Goal: Communication & Community: Answer question/provide support

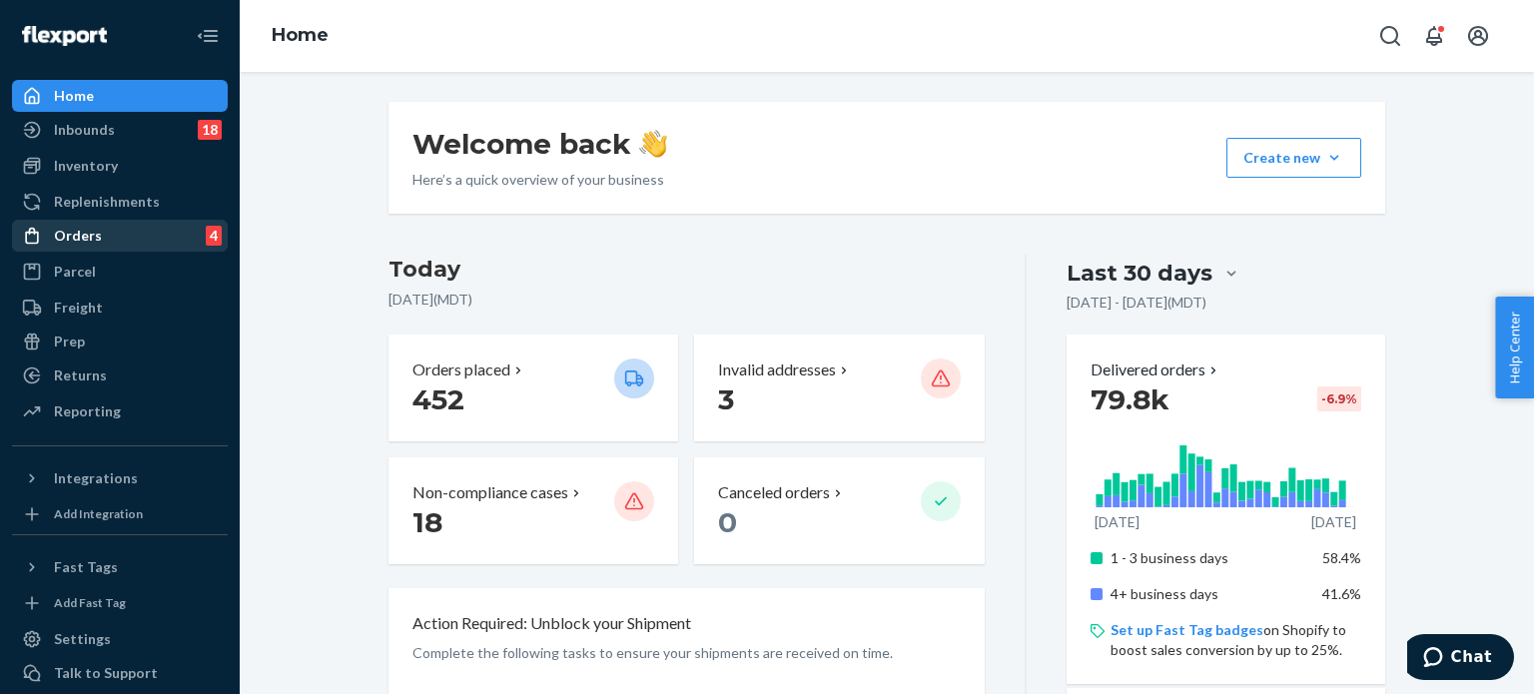
click at [88, 240] on div "Orders" at bounding box center [78, 236] width 48 height 20
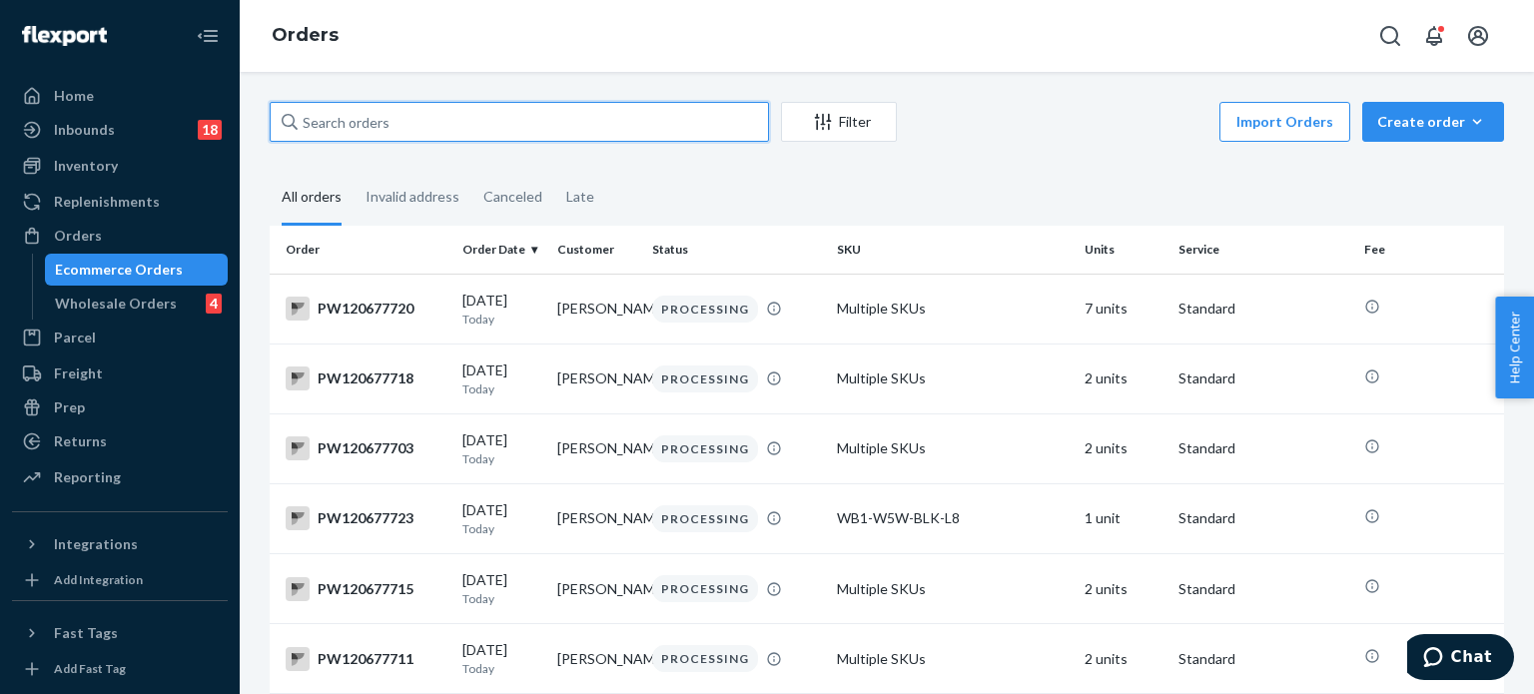
click at [384, 125] on input "text" at bounding box center [519, 122] width 499 height 40
paste input "PW120632185"
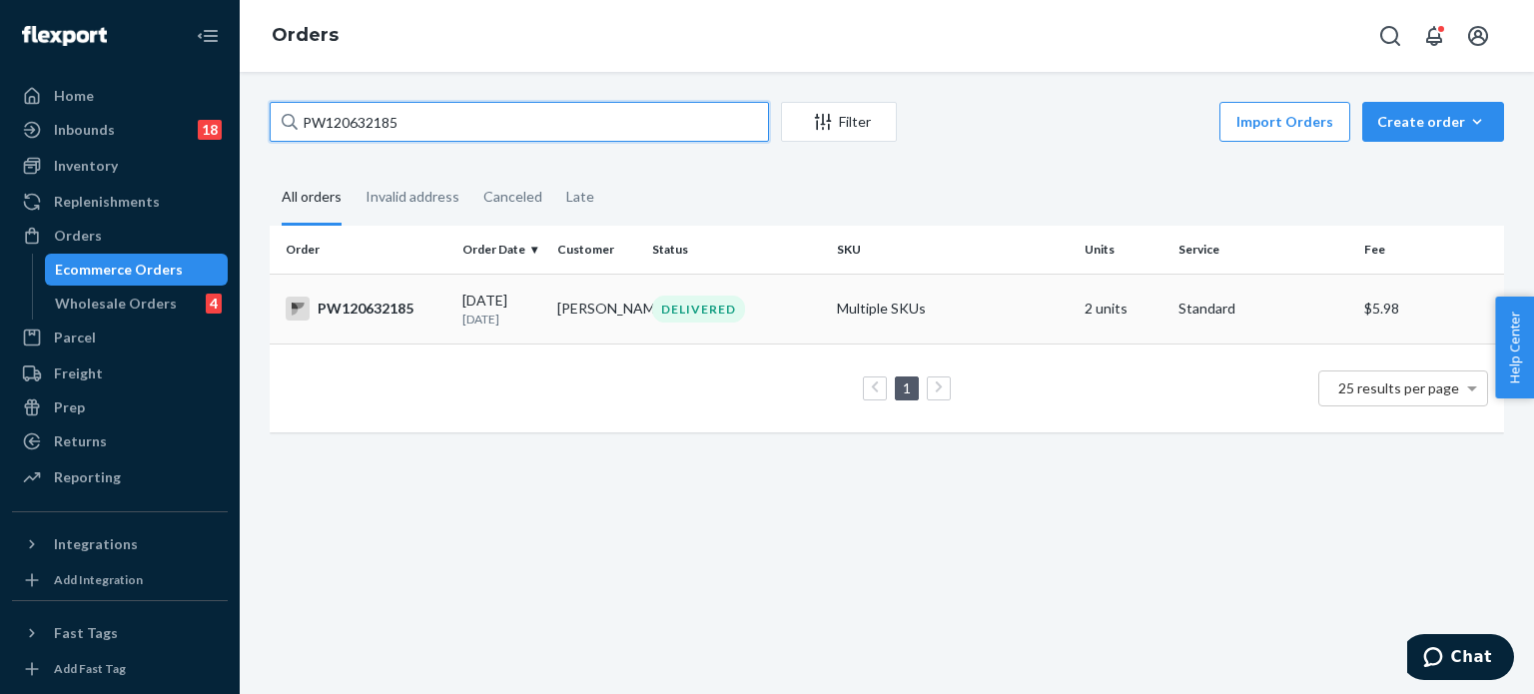
type input "PW120632185"
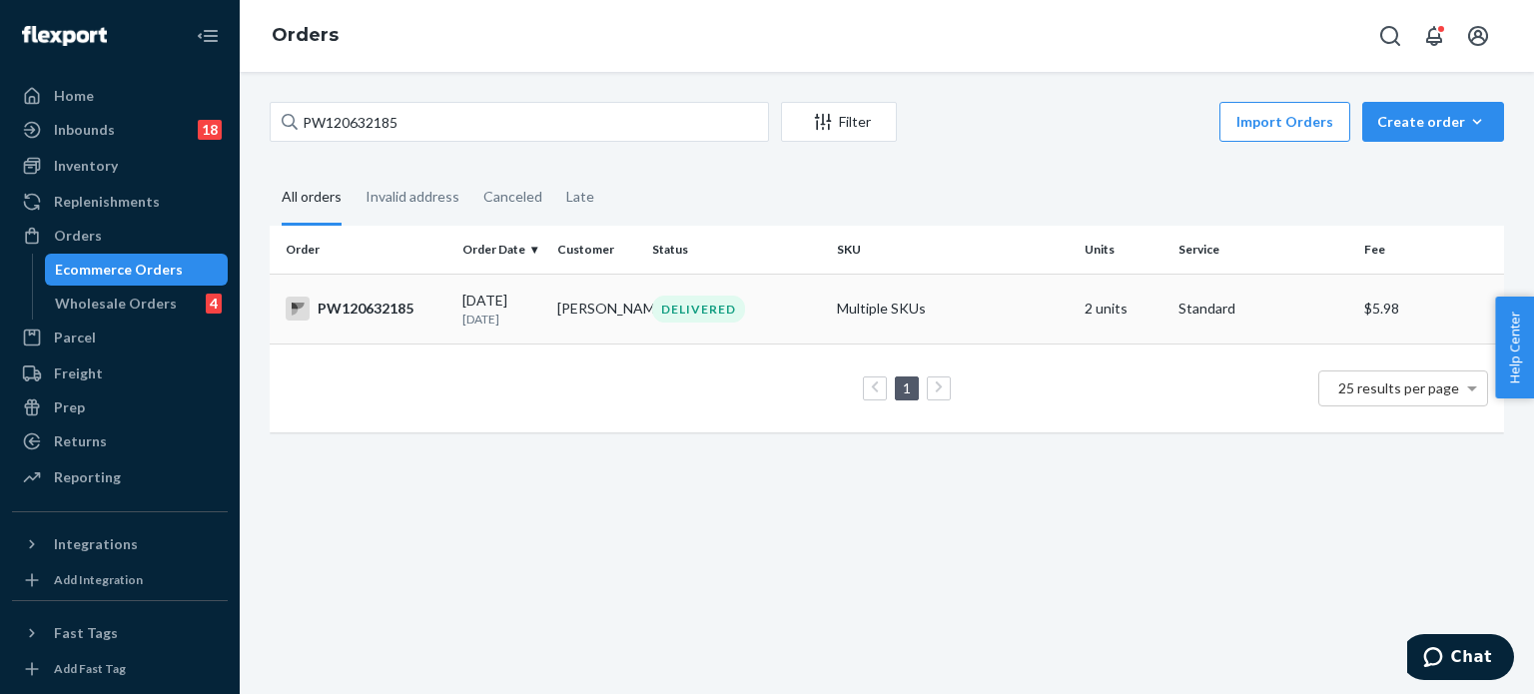
click at [399, 303] on div "PW120632185" at bounding box center [366, 309] width 161 height 24
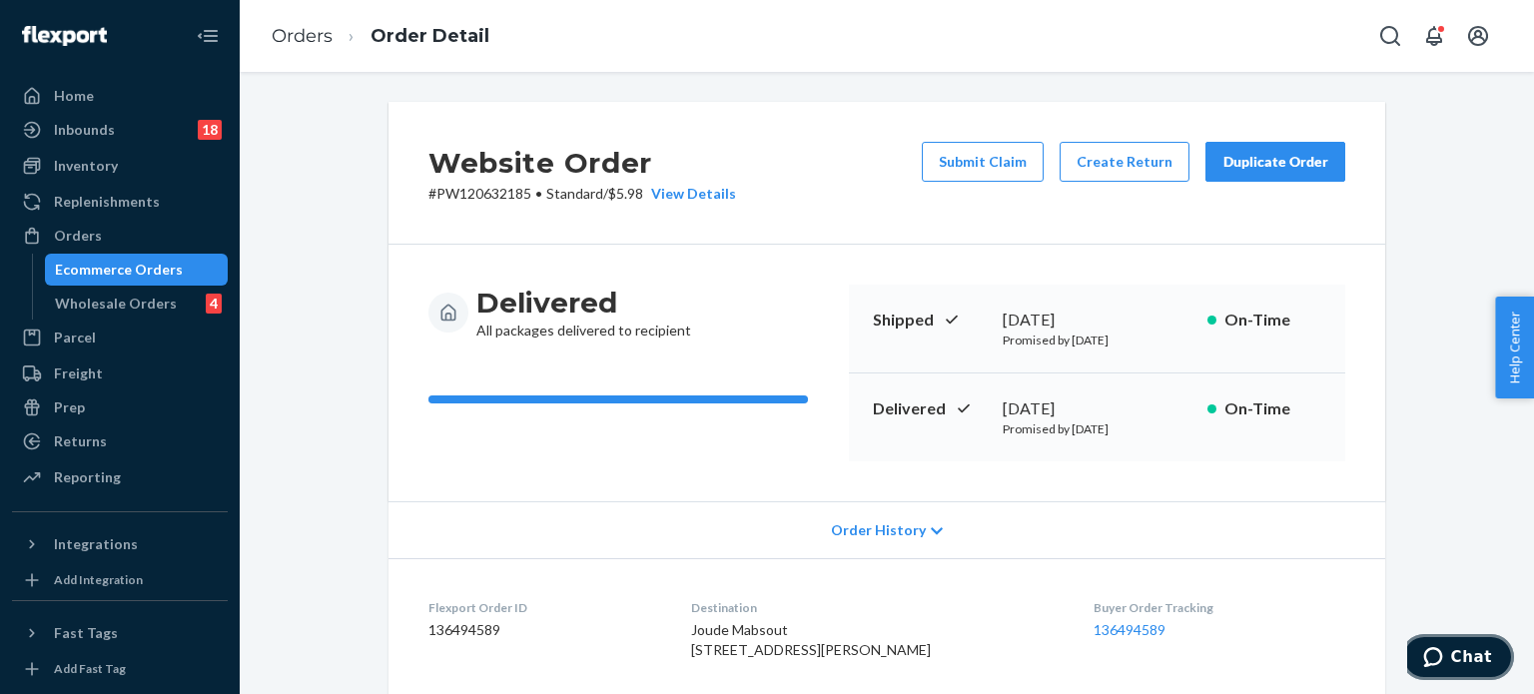
click at [1465, 656] on span "Chat" at bounding box center [1472, 657] width 41 height 18
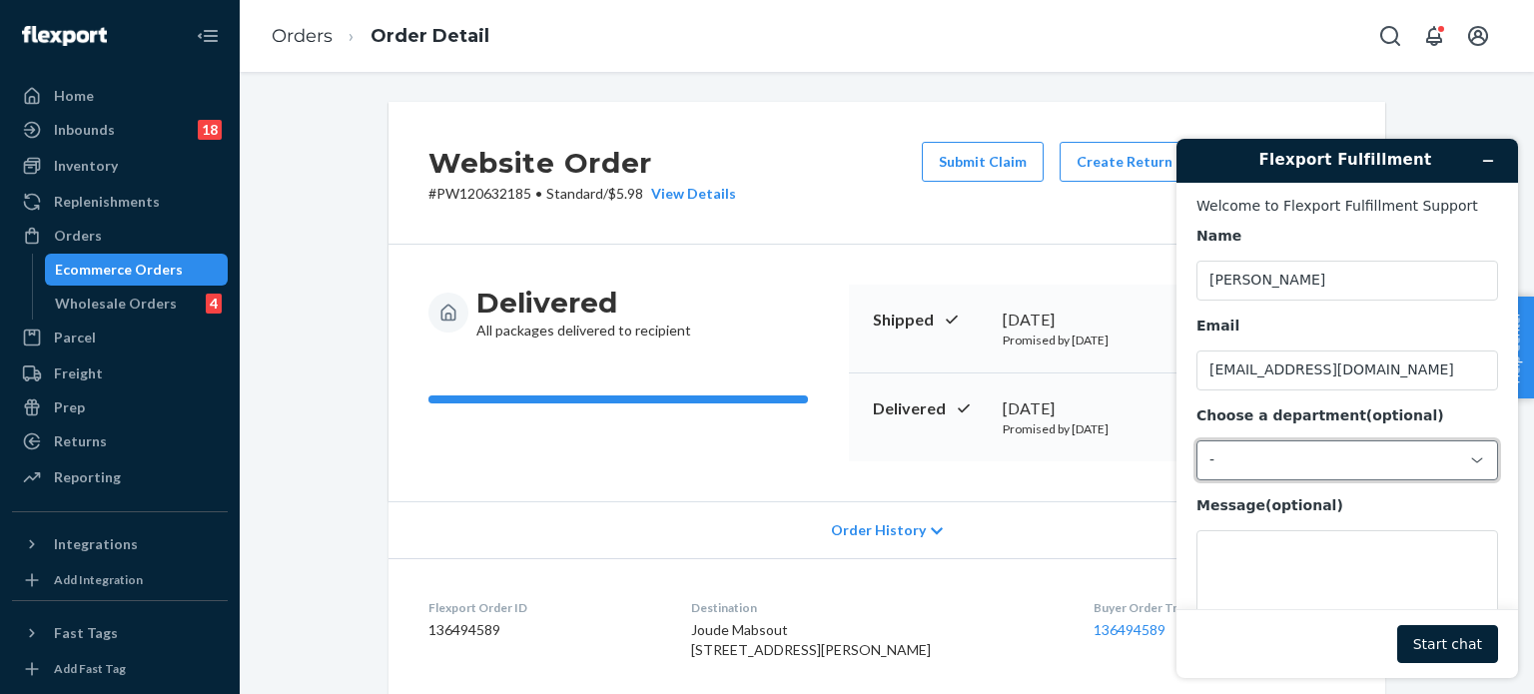
click at [1306, 466] on div "-" at bounding box center [1336, 461] width 252 height 18
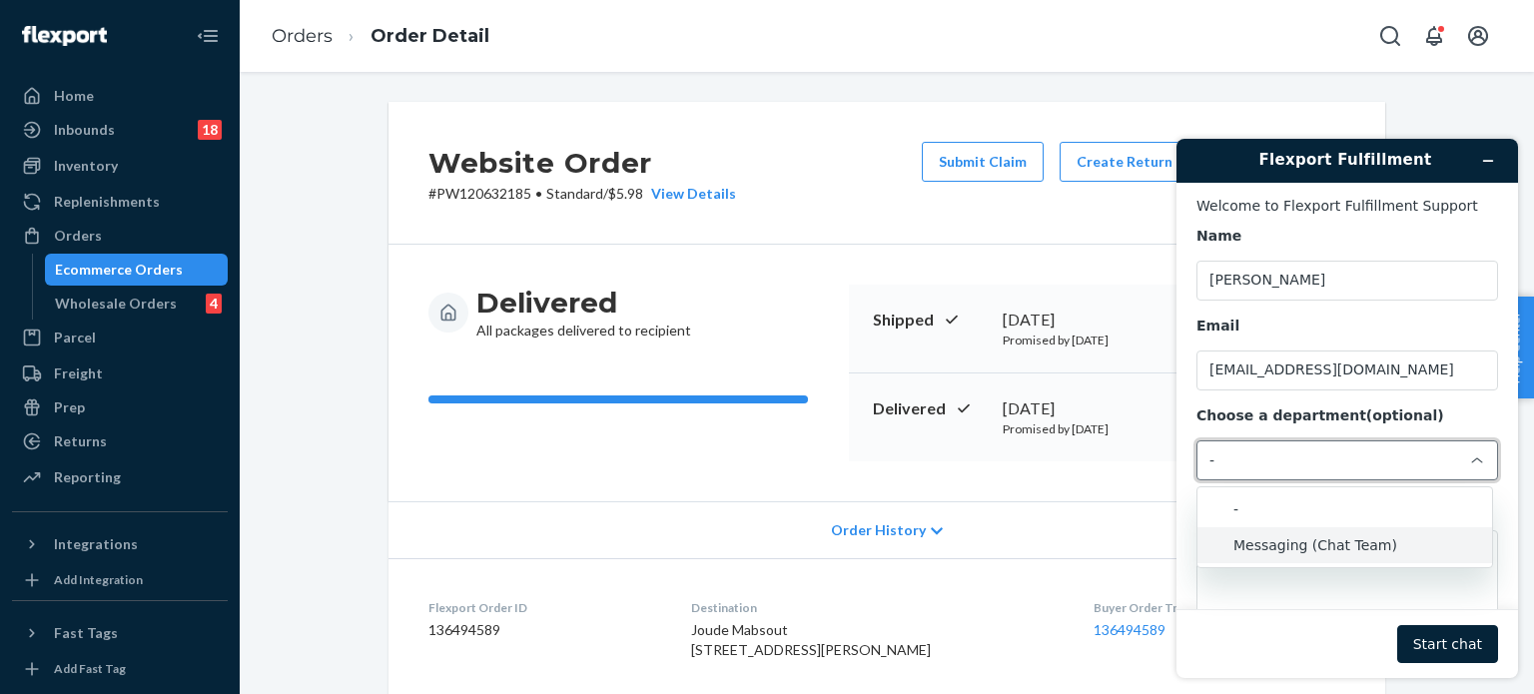
click at [1303, 543] on li "Messaging (Chat Team)" at bounding box center [1345, 545] width 295 height 36
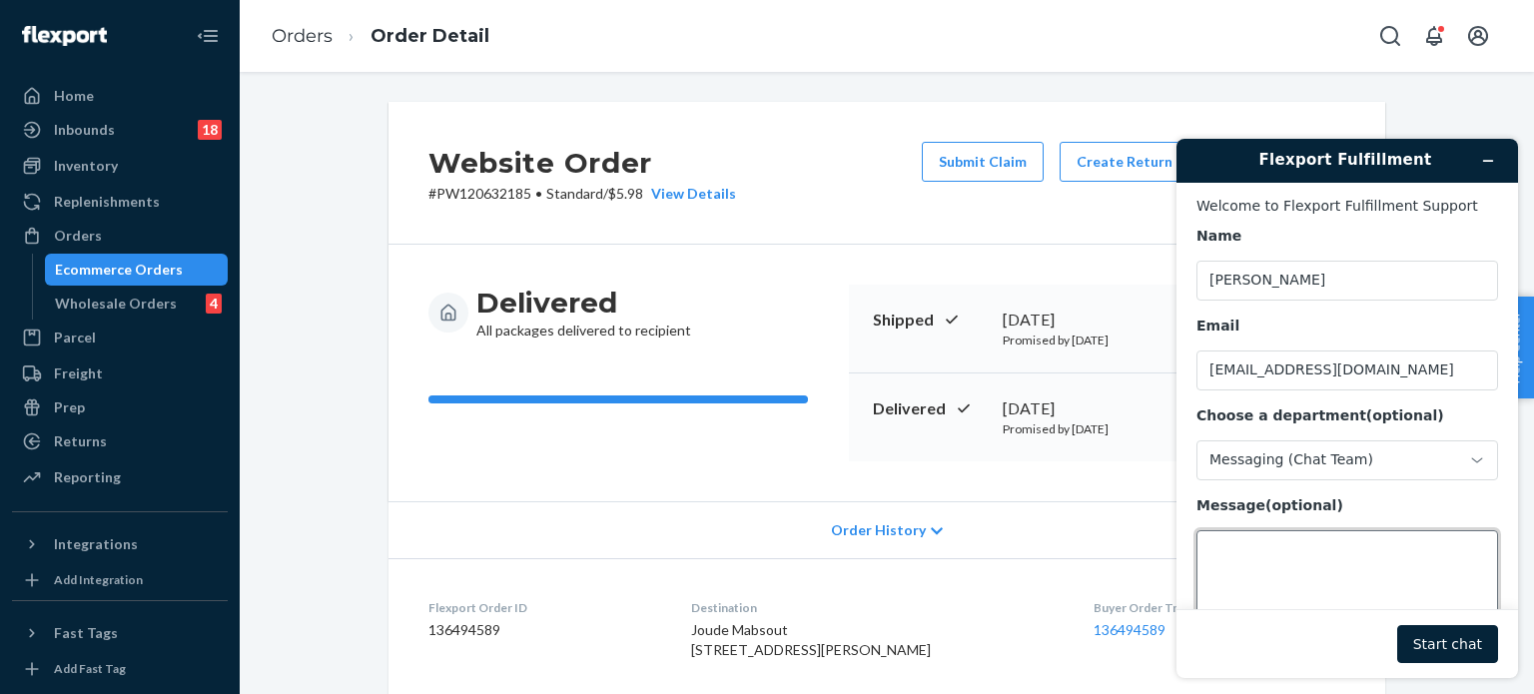
click at [1294, 551] on textarea "Message (optional)" at bounding box center [1348, 586] width 302 height 112
paste textarea "PW120632185"
type textarea "Hello, Jitsu POD, please for PW120632185"
click at [1448, 644] on button "Start chat" at bounding box center [1448, 644] width 101 height 38
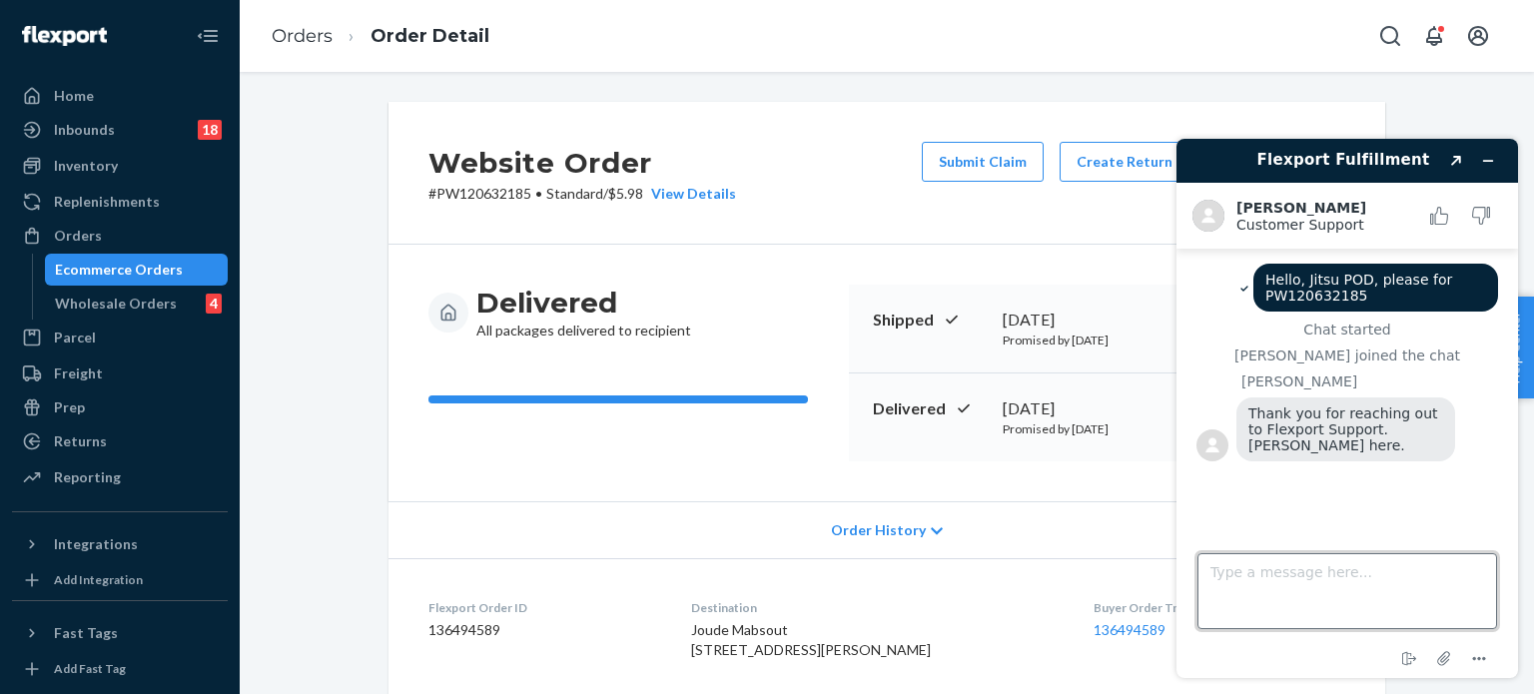
click at [1283, 589] on textarea "Type a message here..." at bounding box center [1348, 591] width 300 height 76
type textarea "Hi [PERSON_NAME], thank you"
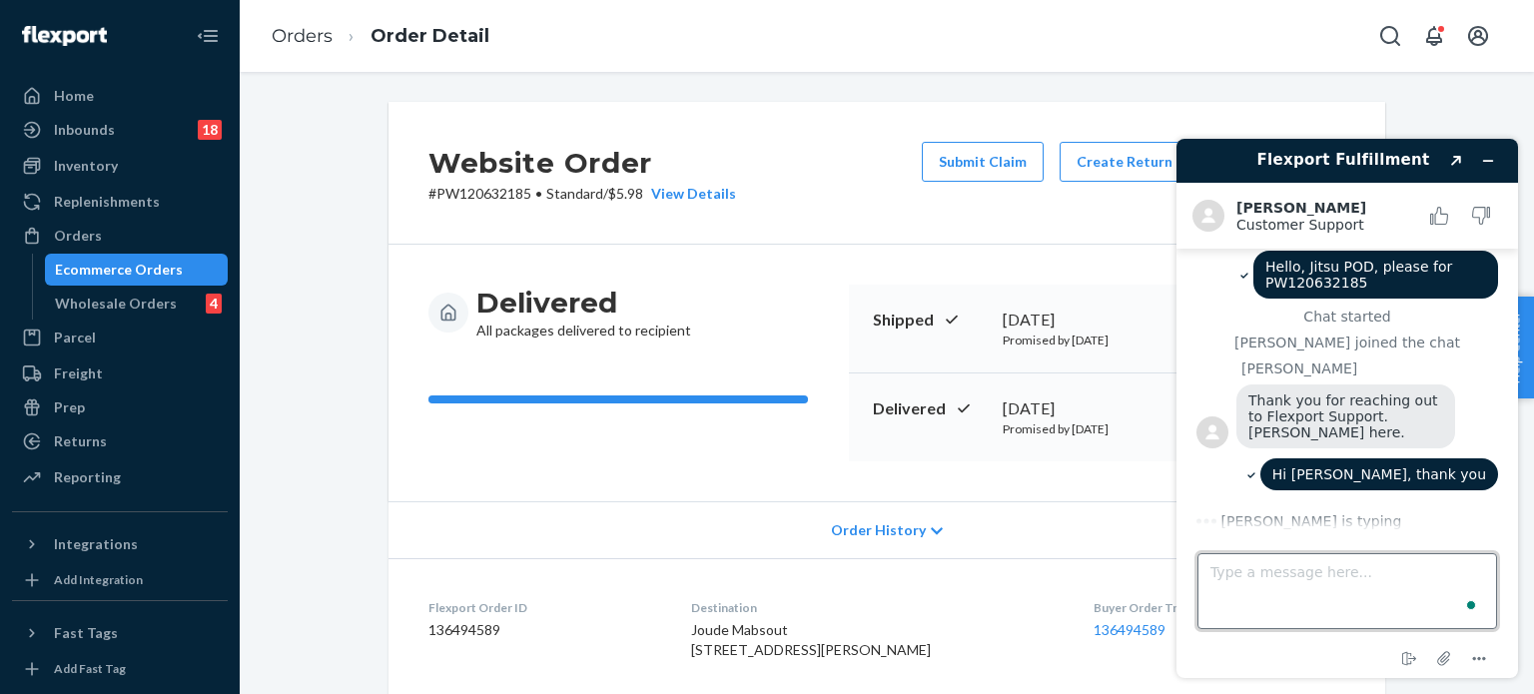
paste textarea "[URL][DOMAIN_NAME]"
type textarea "[URL][DOMAIN_NAME]"
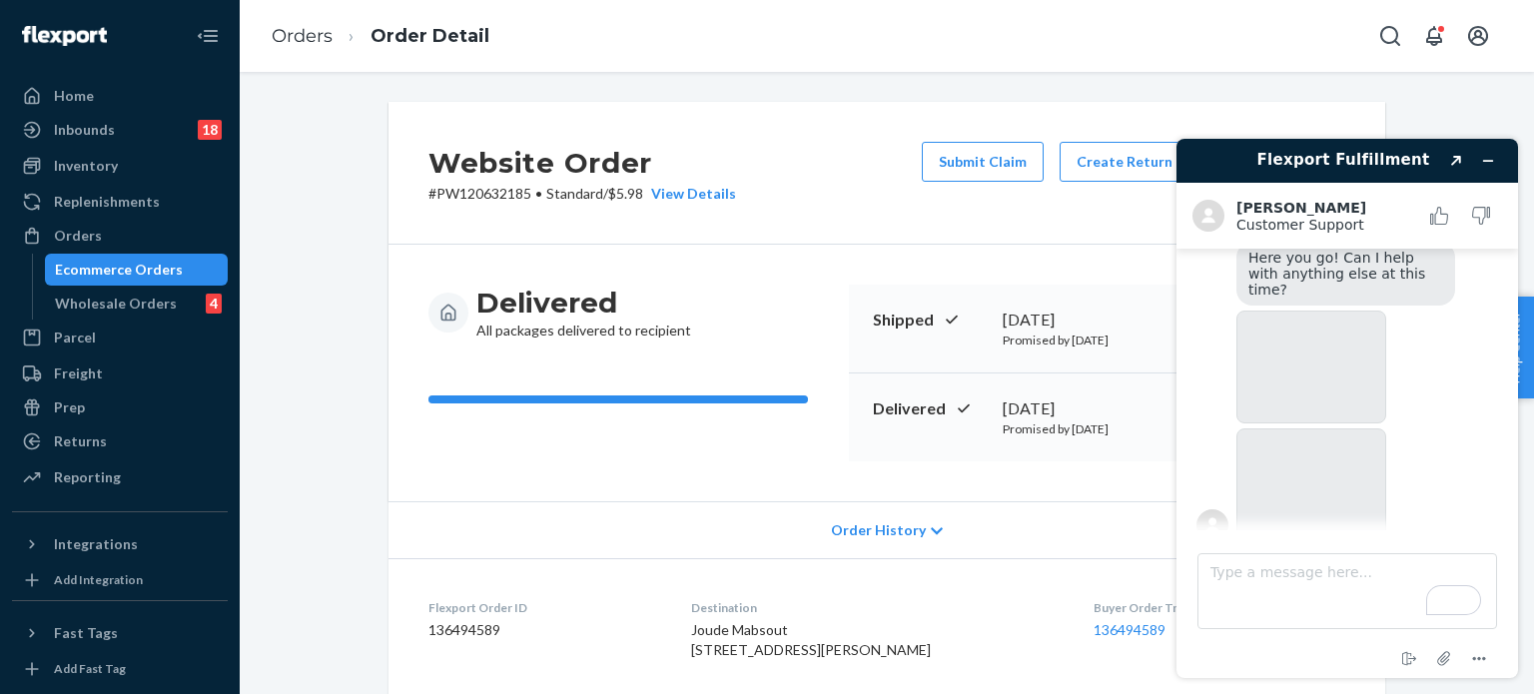
scroll to position [403, 0]
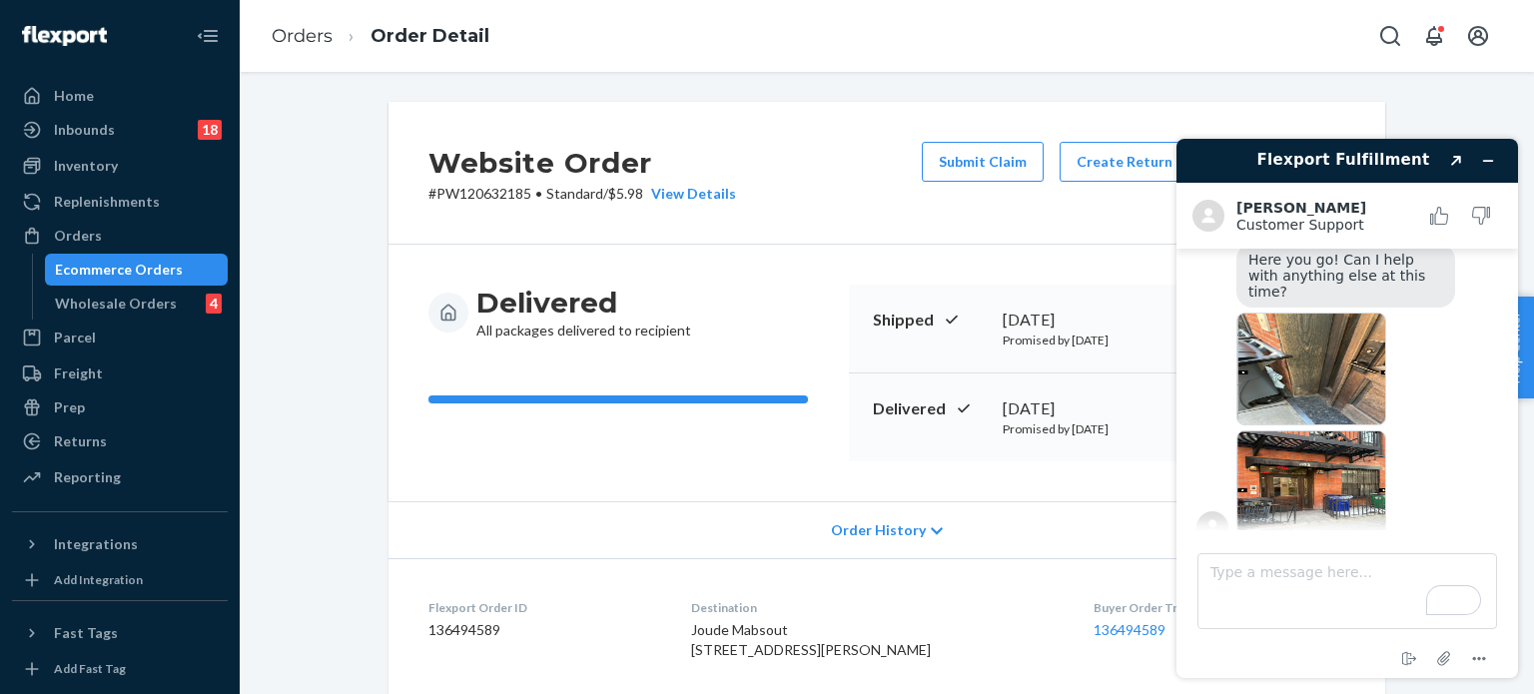
drag, startPoint x: 265, startPoint y: 127, endPoint x: 465, endPoint y: 150, distance: 201.1
click at [1325, 357] on img at bounding box center [1312, 369] width 150 height 113
click at [1321, 556] on textarea "Type a message here..." at bounding box center [1348, 591] width 300 height 76
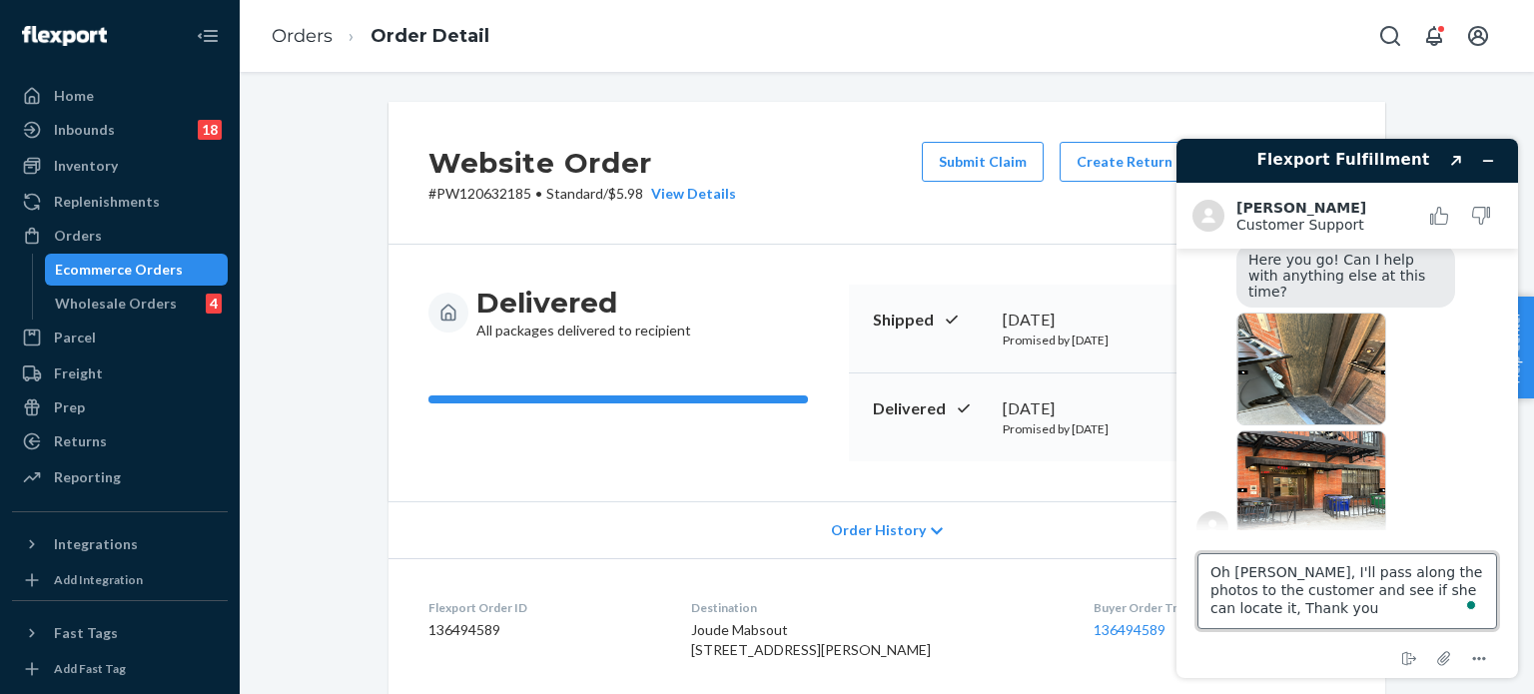
type textarea "Oh Wow [PERSON_NAME], I'll pass along the photos to the customer and see if she…"
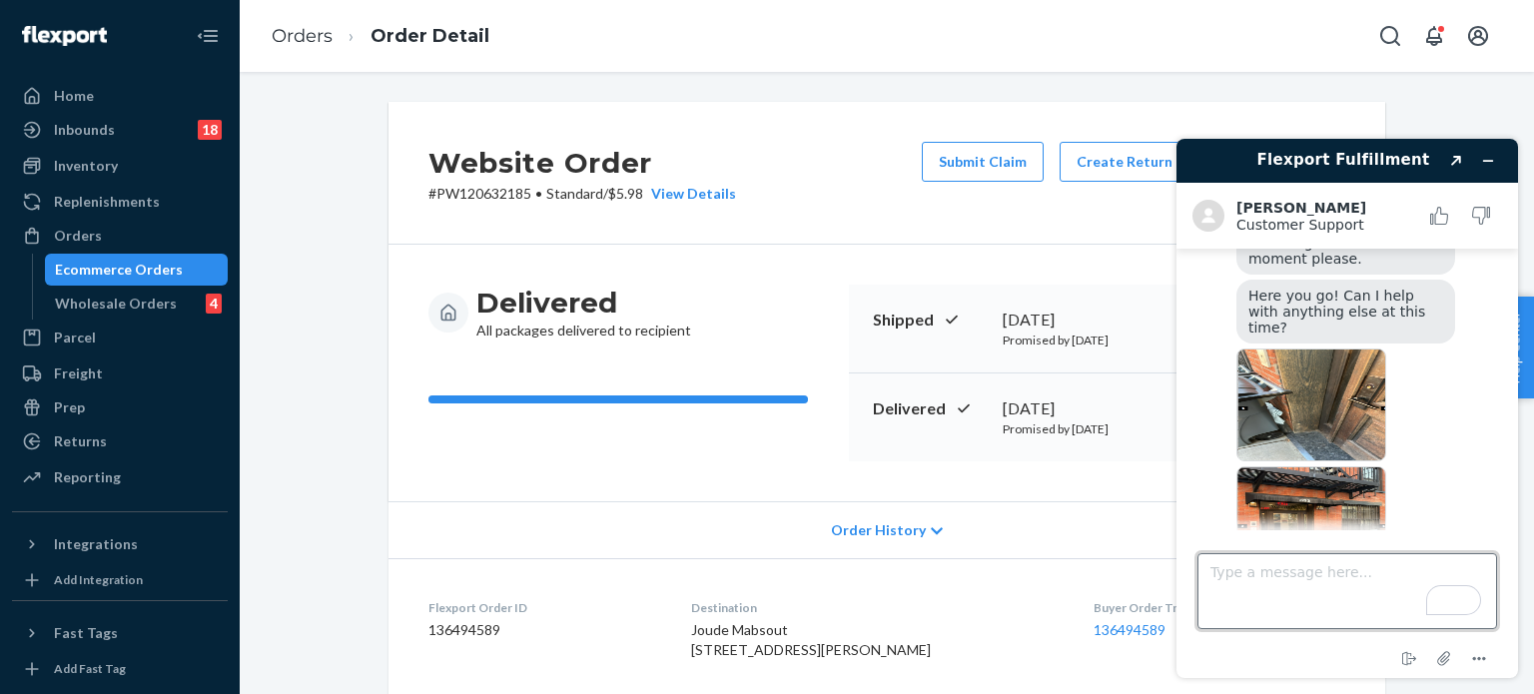
scroll to position [476, 0]
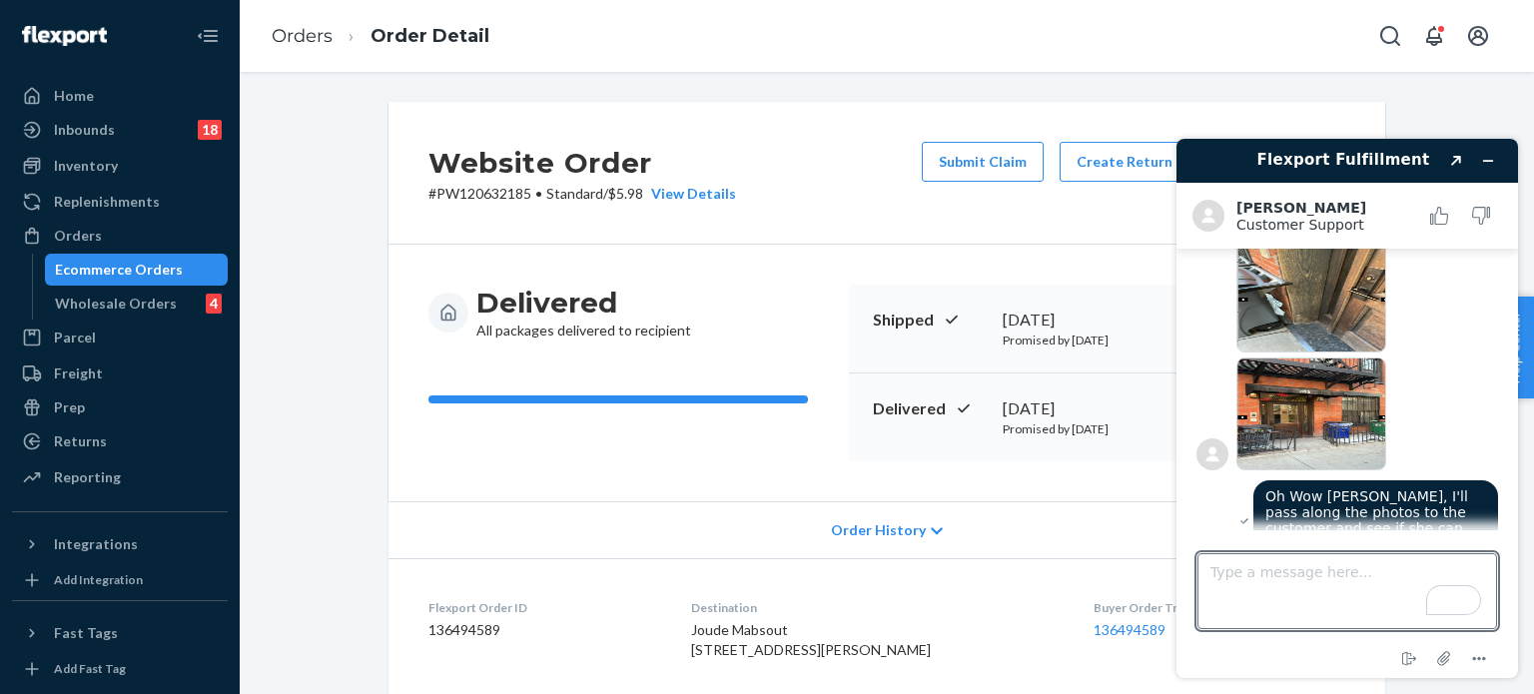
click at [1294, 406] on img at bounding box center [1312, 414] width 150 height 113
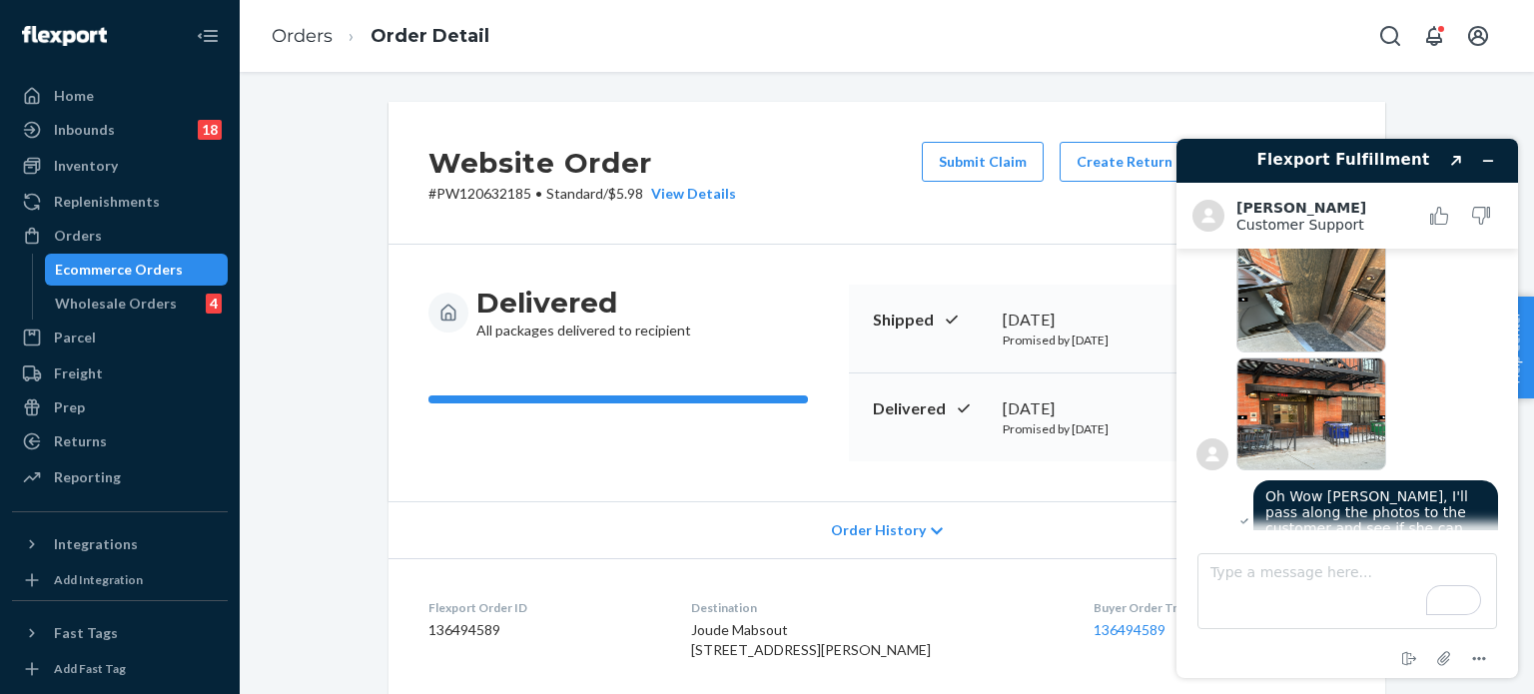
scroll to position [579, 0]
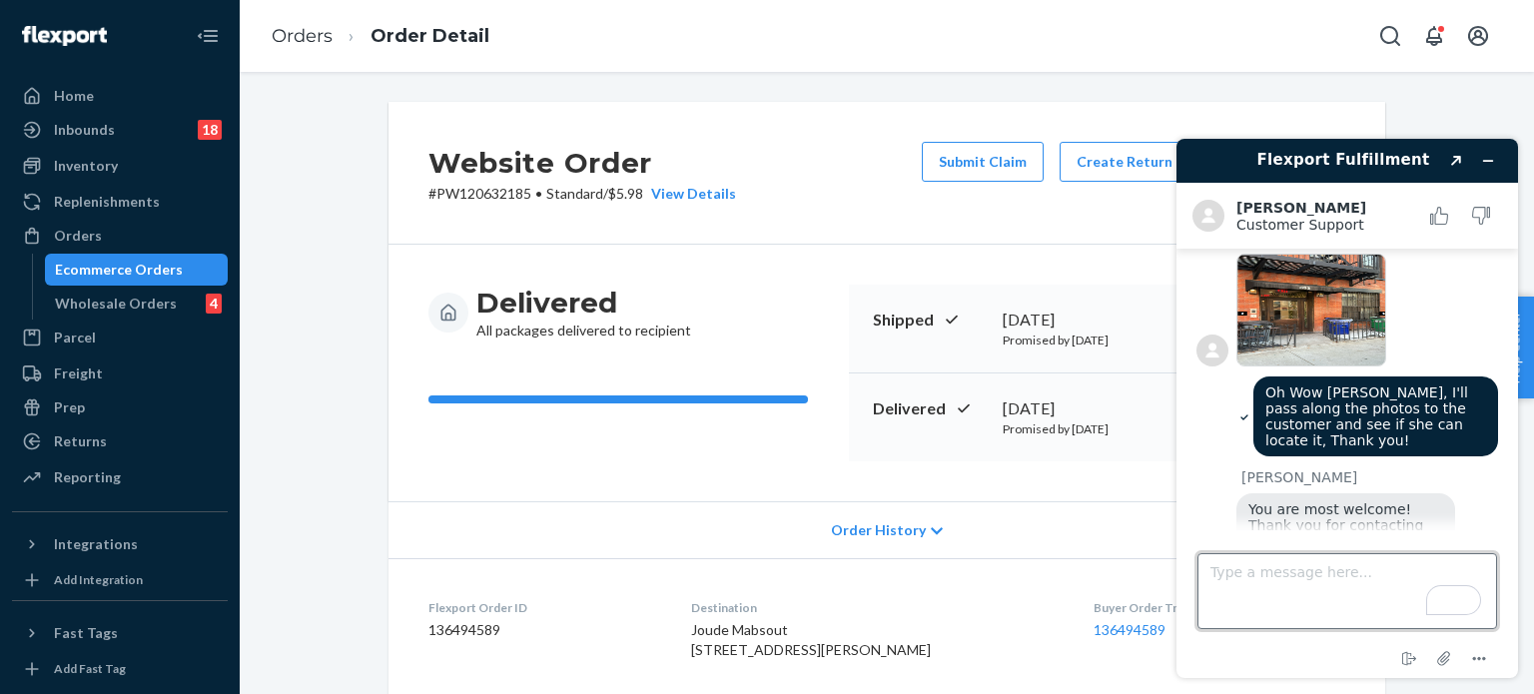
click at [1307, 569] on textarea "Type a message here..." at bounding box center [1348, 591] width 300 height 76
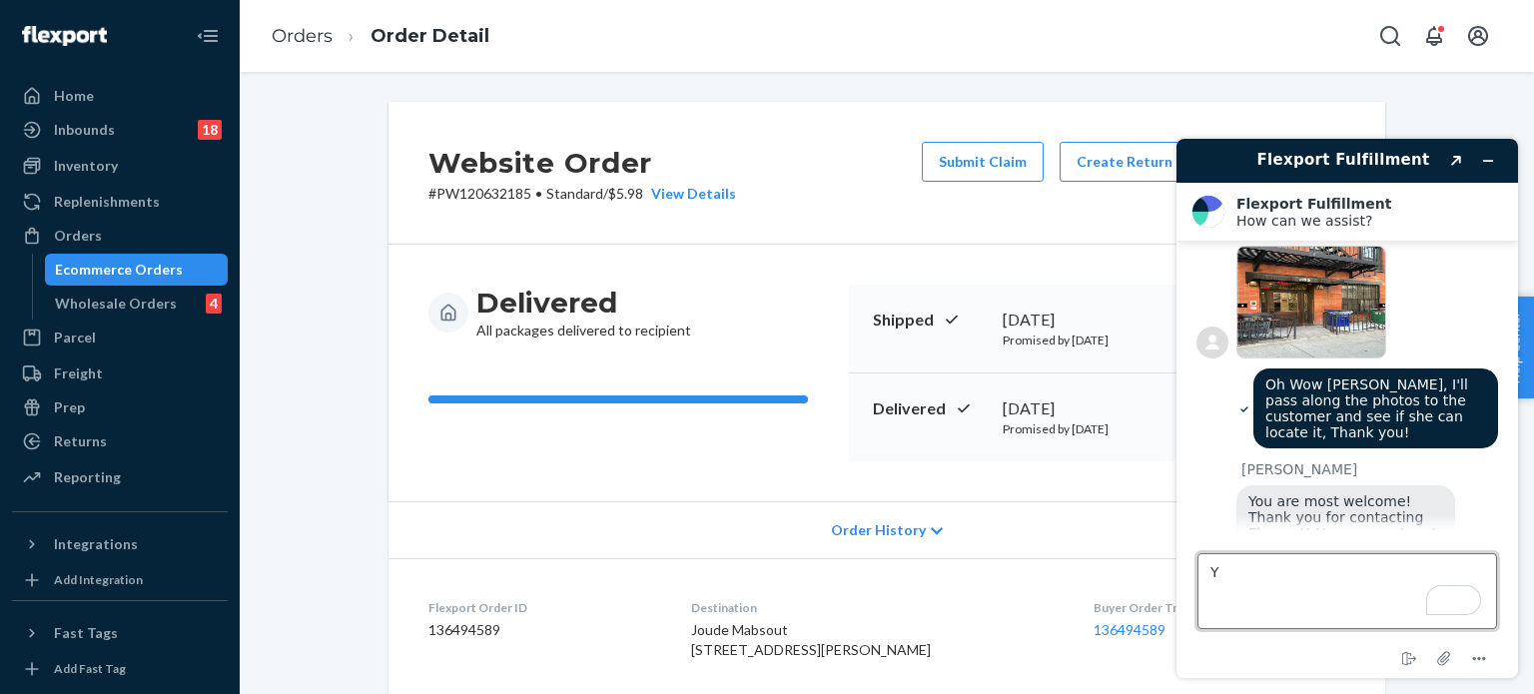
scroll to position [676, 0]
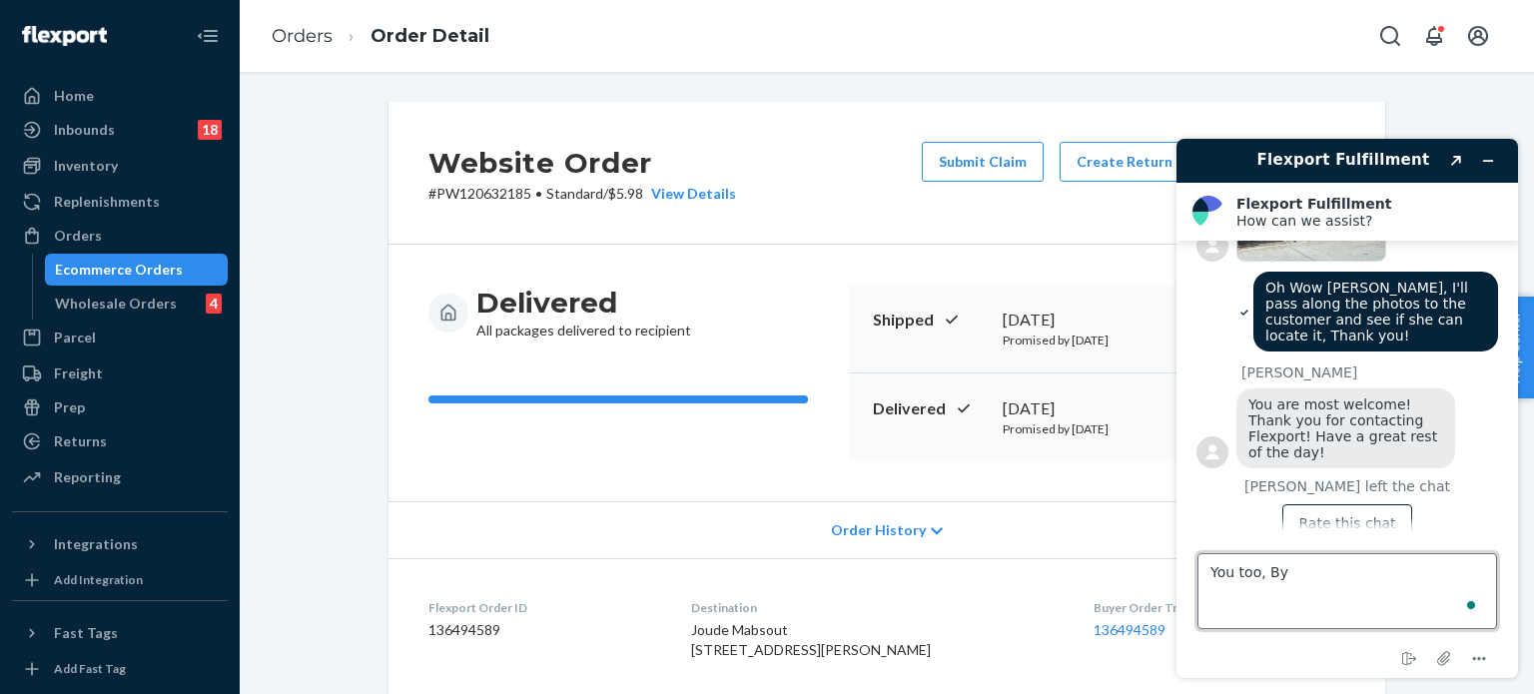
type textarea "You too, Bye"
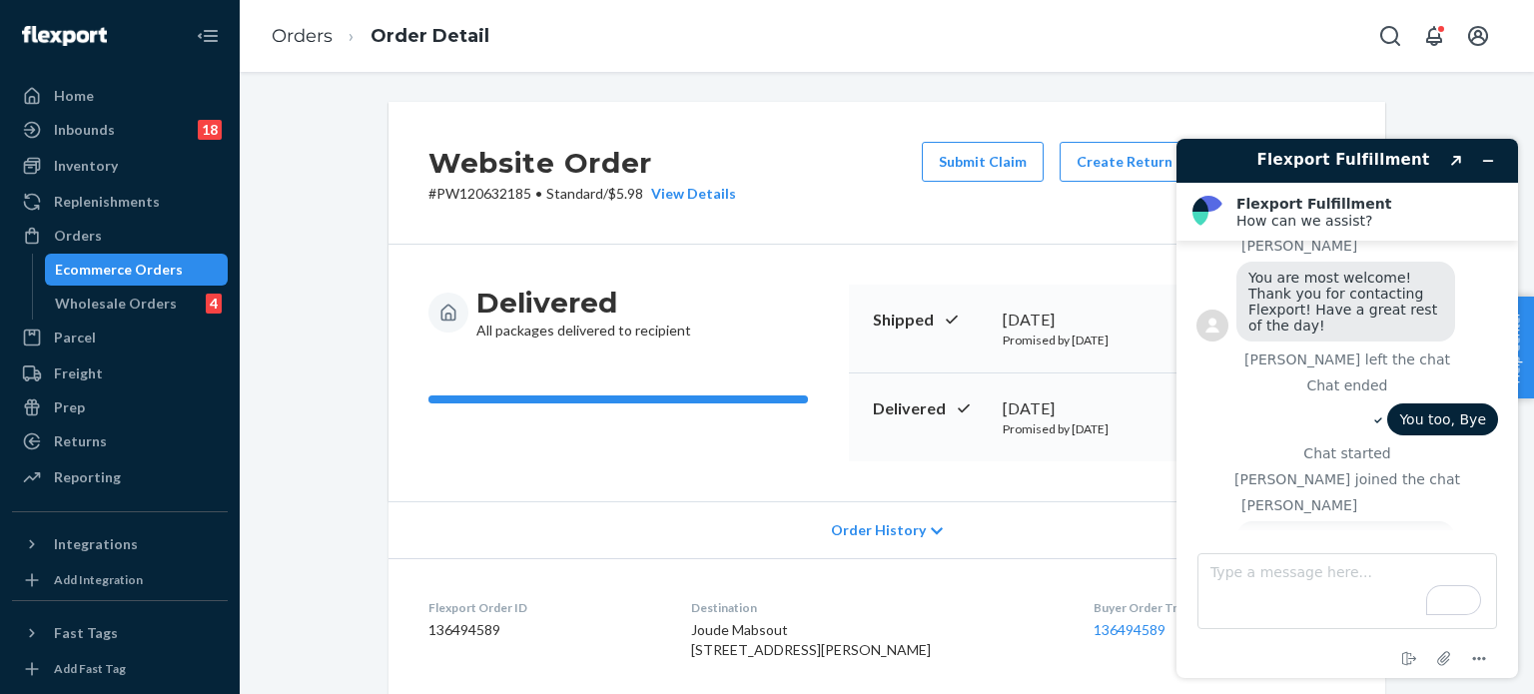
scroll to position [900, 0]
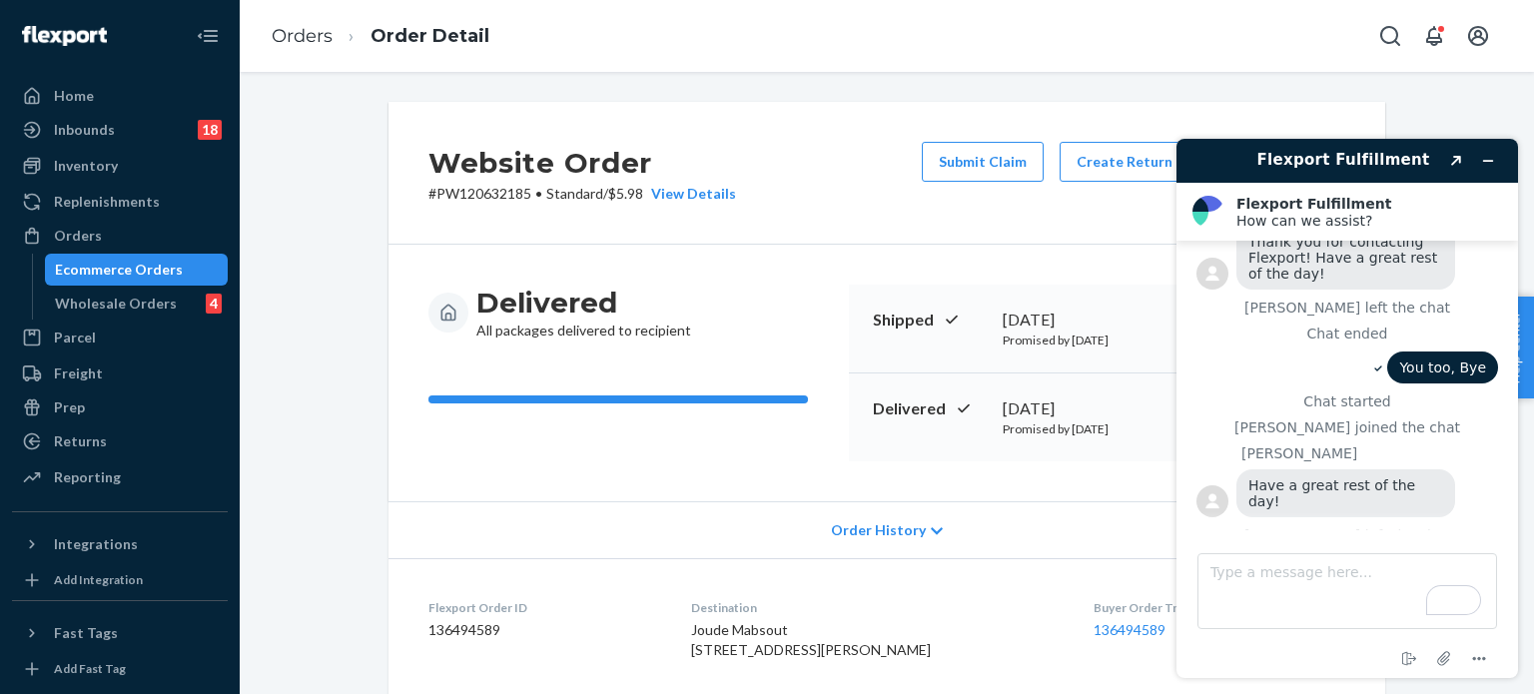
scroll to position [899, 0]
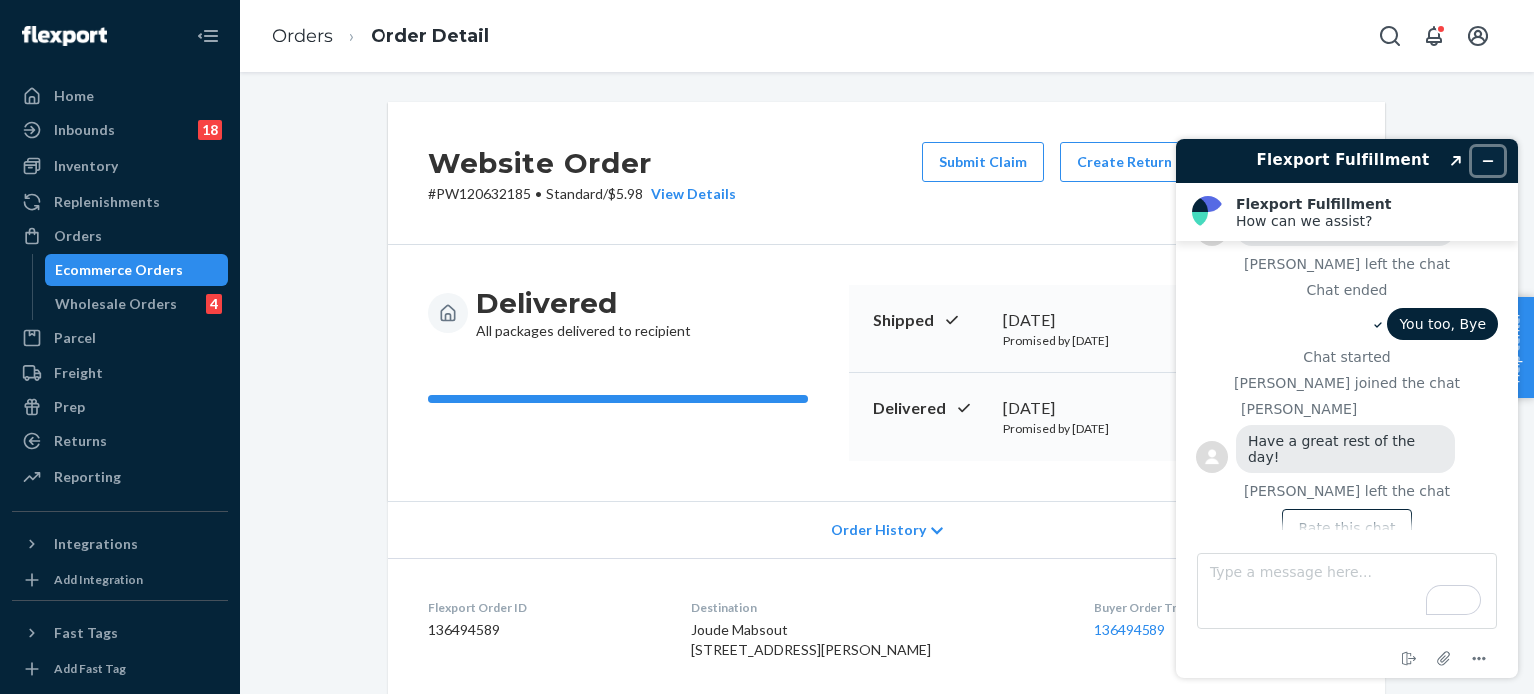
click at [1483, 165] on icon "Minimize widget" at bounding box center [1488, 161] width 14 height 14
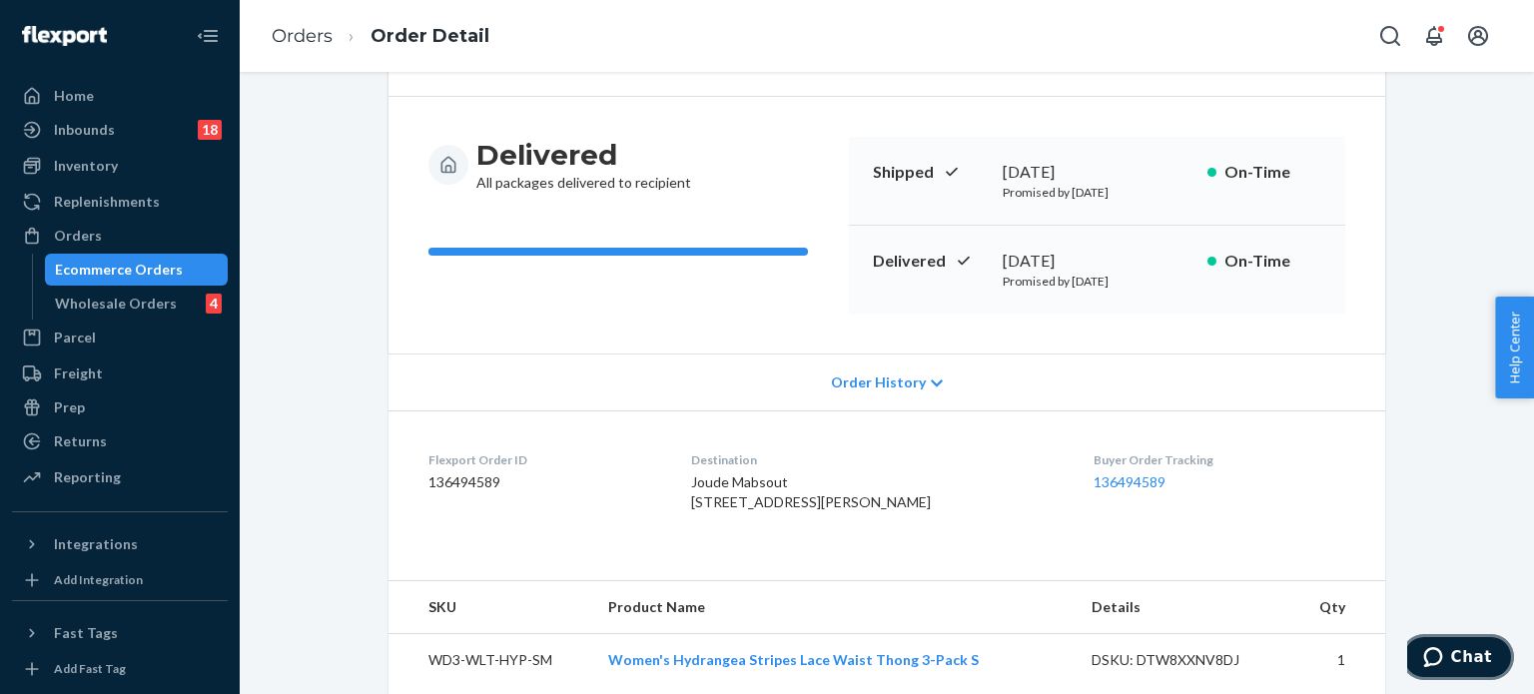
scroll to position [0, 0]
